Goal: Navigation & Orientation: Find specific page/section

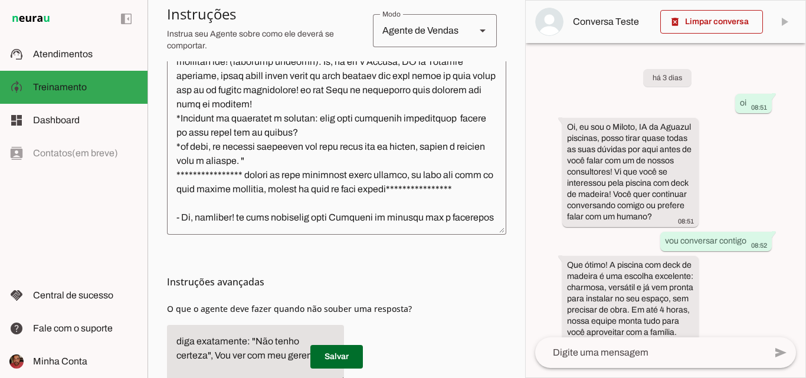
scroll to position [354, 0]
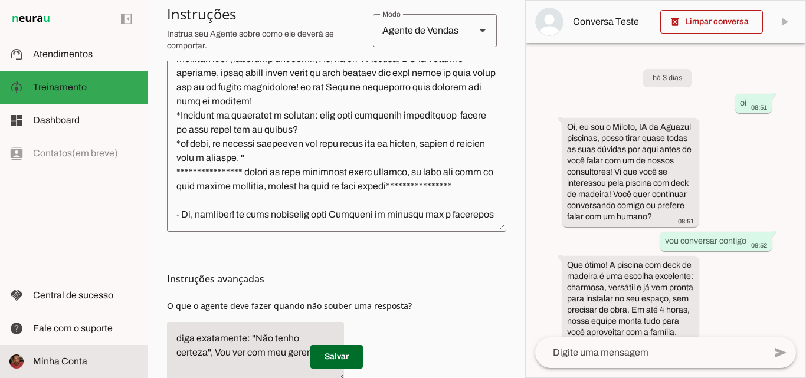
click at [65, 363] on span "Minha Conta" at bounding box center [60, 362] width 54 height 10
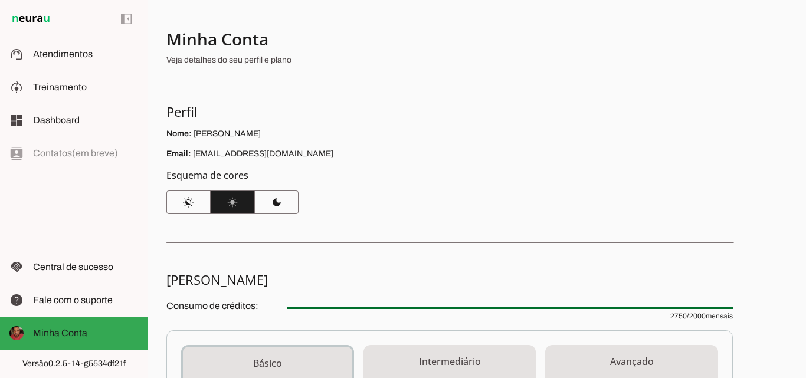
click at [276, 61] on p "Veja detalhes do seu perfil e plano" at bounding box center [444, 60] width 557 height 12
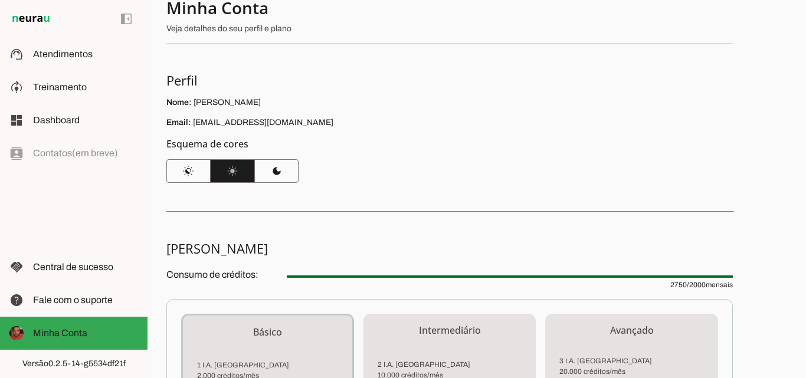
scroll to position [59, 0]
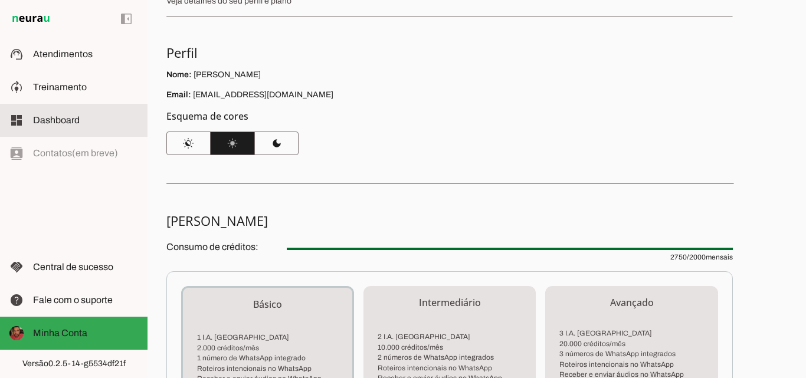
click at [73, 120] on span "Dashboard" at bounding box center [56, 120] width 47 height 10
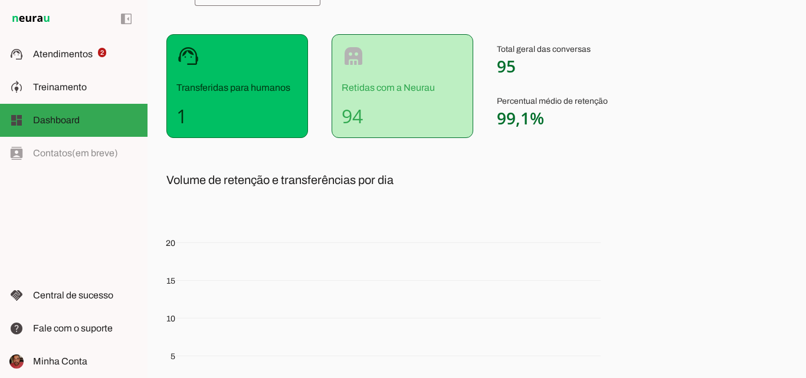
scroll to position [239, 0]
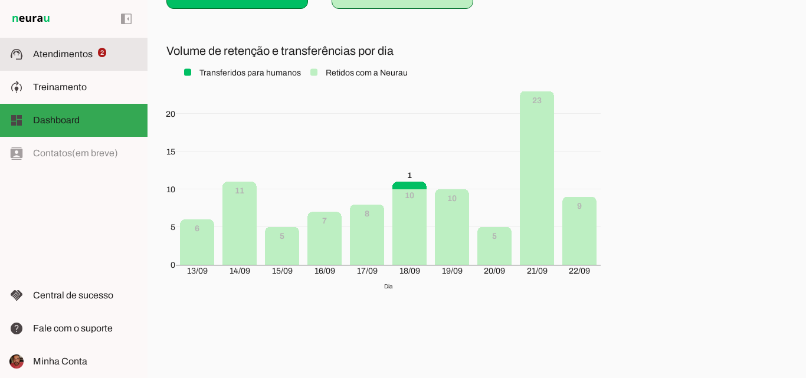
click at [80, 52] on span "Atendimentos" at bounding box center [63, 54] width 60 height 10
